Goal: Task Accomplishment & Management: Use online tool/utility

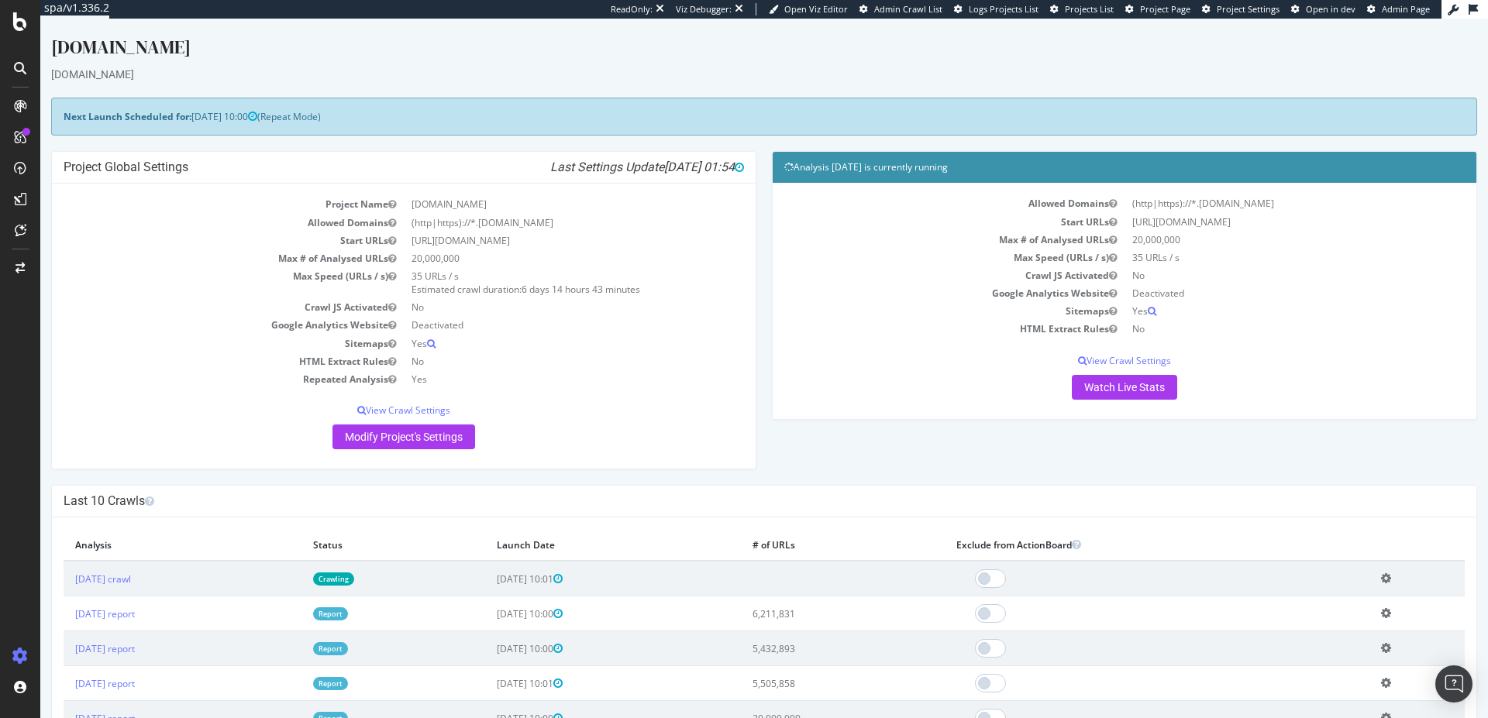
click at [1163, 16] on div "ReadOnly: Viz Debugger: Open Viz Editor Admin Crawl List Logs Projects List Pro…" at bounding box center [1026, 9] width 831 height 19
click at [1165, 11] on span "Project Page" at bounding box center [1165, 9] width 50 height 12
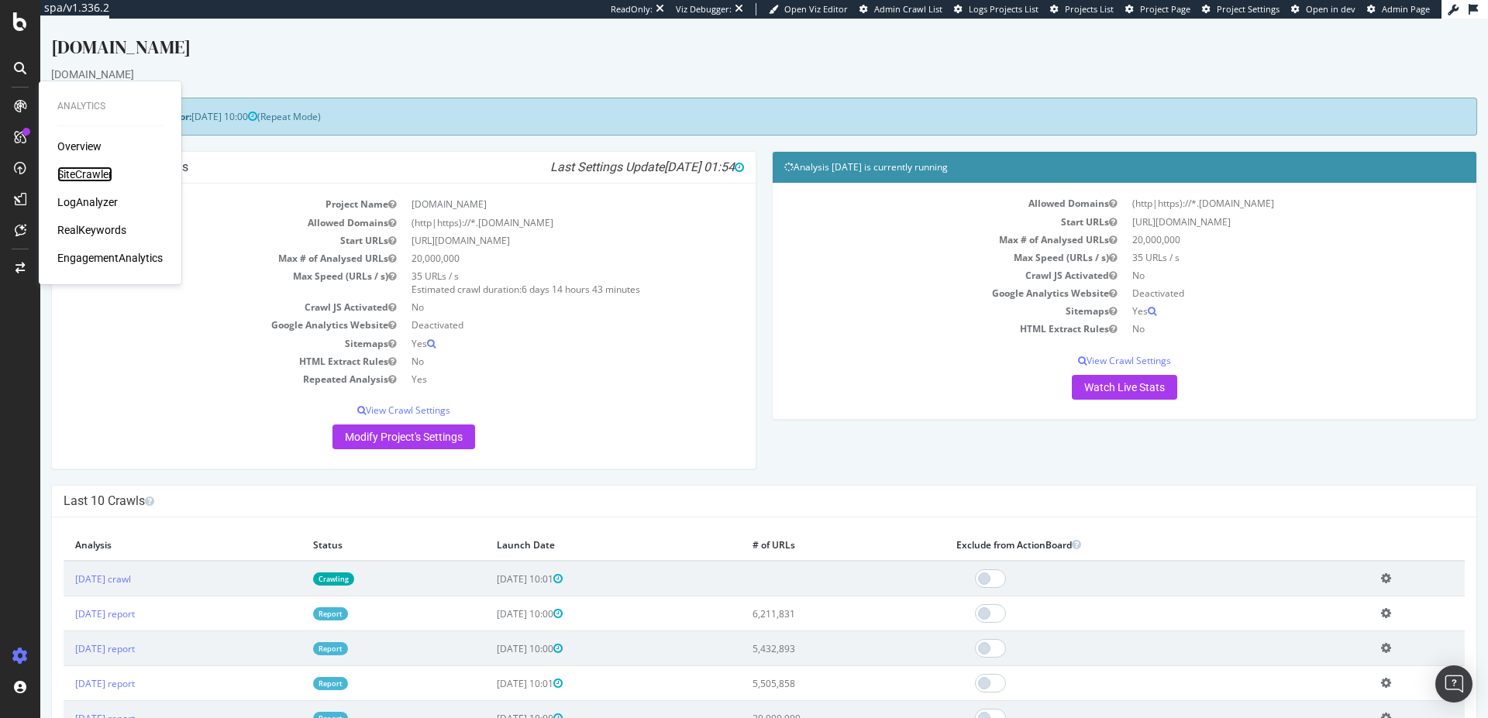
click at [77, 173] on div "SiteCrawler" at bounding box center [84, 175] width 55 height 16
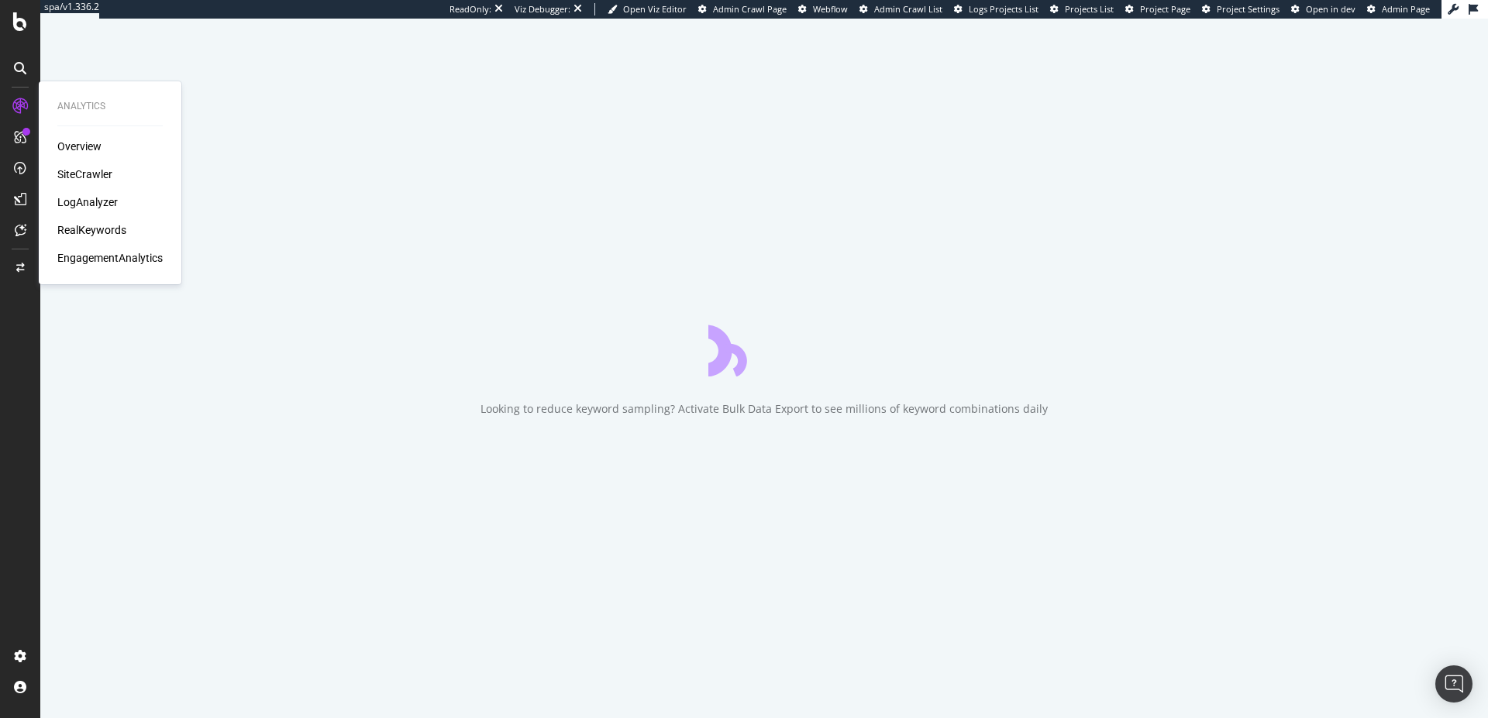
click at [113, 205] on div "LogAnalyzer" at bounding box center [87, 203] width 60 height 16
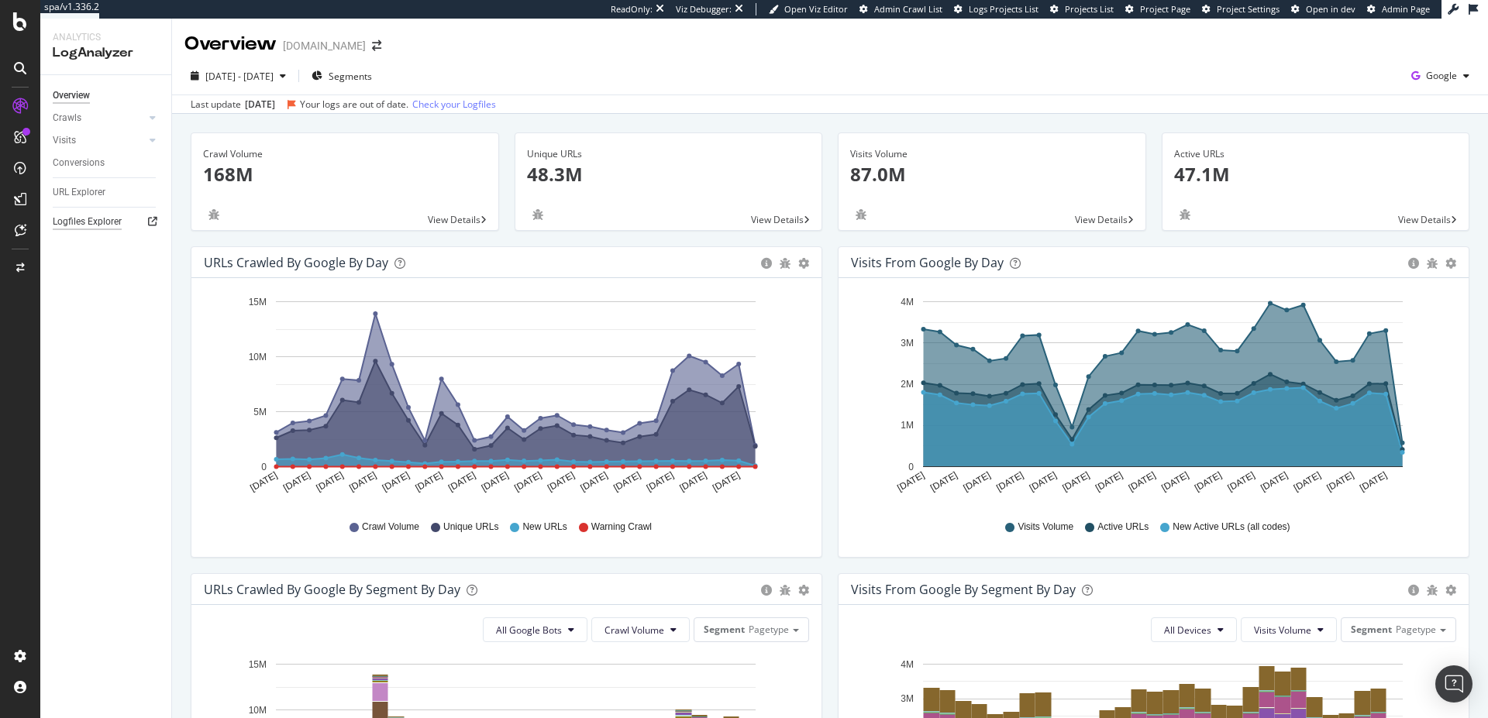
click at [107, 226] on div "Logfiles Explorer" at bounding box center [87, 222] width 69 height 16
